Goal: Complete application form

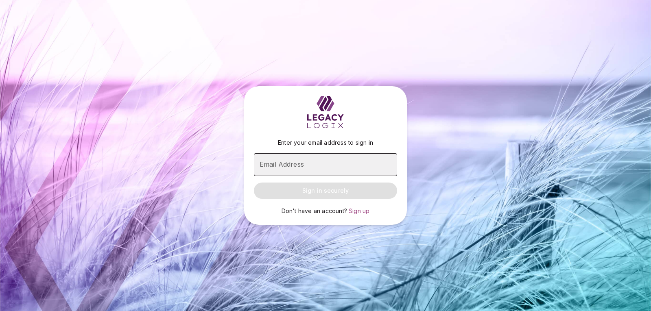
click at [291, 165] on input "Email Address" at bounding box center [325, 164] width 143 height 23
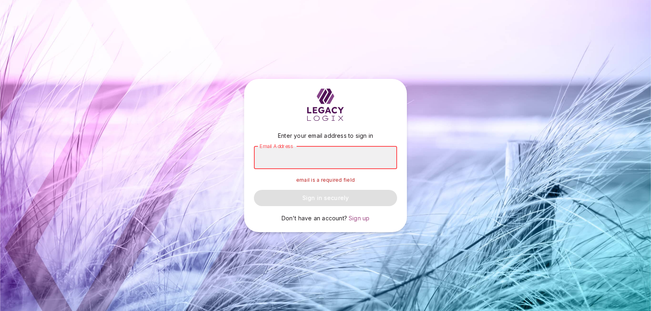
type input "**********"
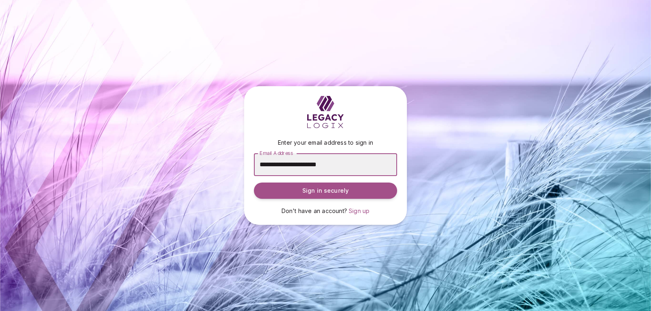
click at [315, 195] on span "Sign in securely" at bounding box center [325, 191] width 46 height 8
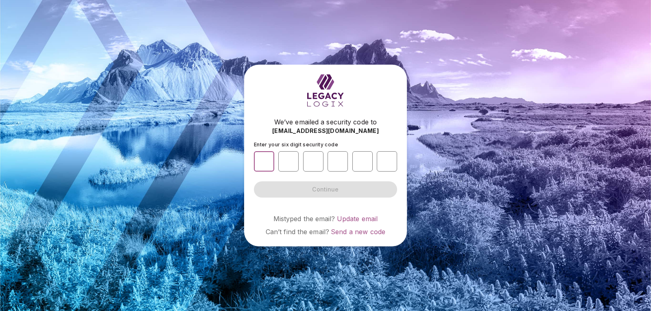
click at [261, 157] on input "number" at bounding box center [264, 161] width 20 height 20
type input "*"
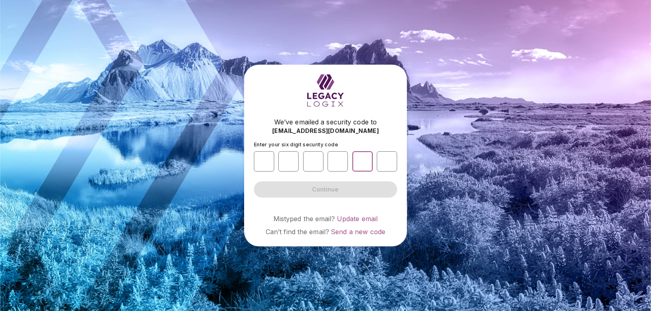
type input "*"
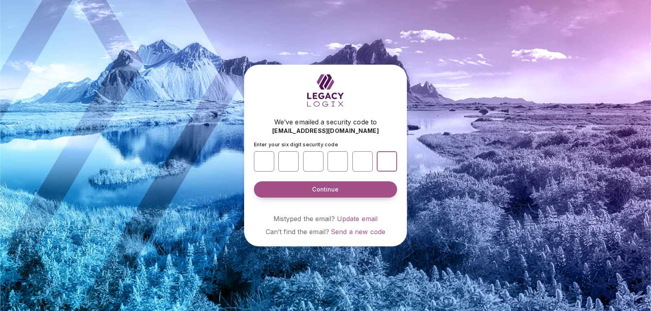
type input "*"
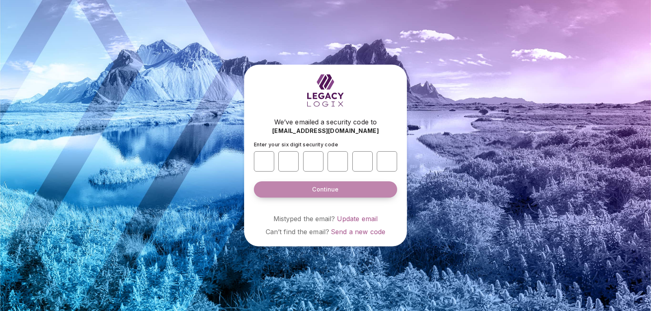
click at [303, 196] on button "Continue" at bounding box center [325, 190] width 143 height 16
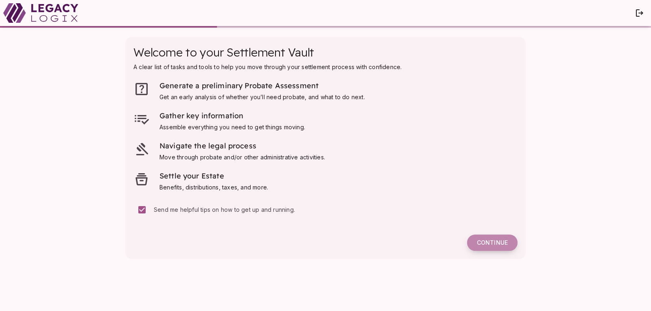
click at [477, 243] on span "Continue" at bounding box center [492, 242] width 31 height 7
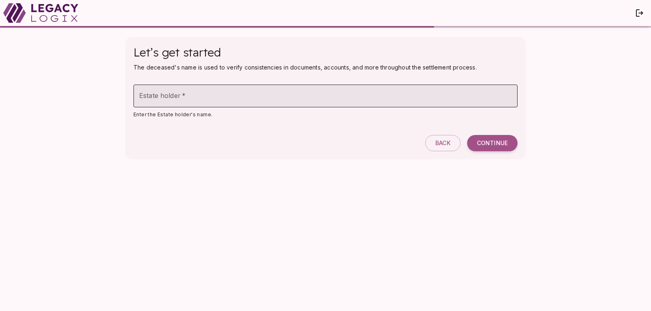
click at [249, 94] on input "Estate holder   *" at bounding box center [326, 96] width 384 height 23
type input "*"
type input "**********"
click at [497, 145] on span "Continue" at bounding box center [492, 143] width 31 height 7
